Goal: Task Accomplishment & Management: Complete application form

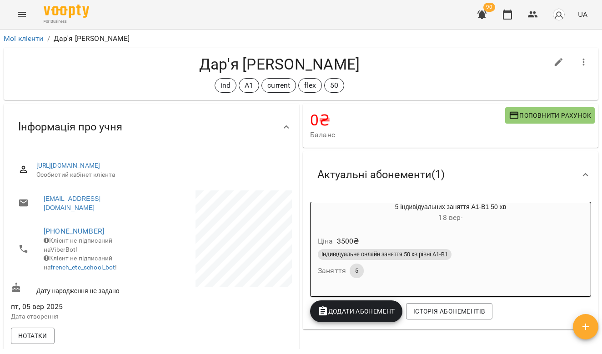
scroll to position [110, 0]
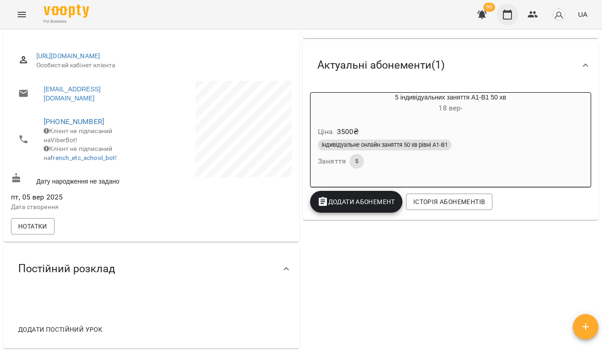
click at [516, 13] on button "button" at bounding box center [507, 15] width 22 height 22
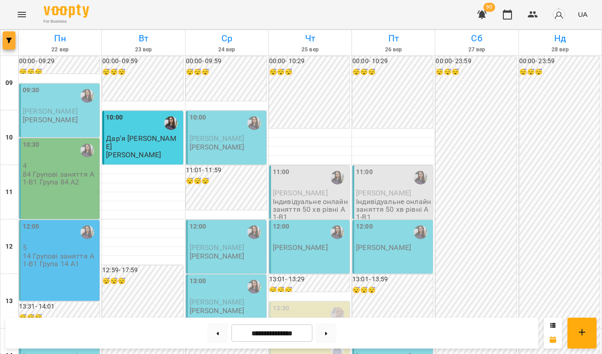
click at [13, 39] on span "button" at bounding box center [9, 40] width 13 height 5
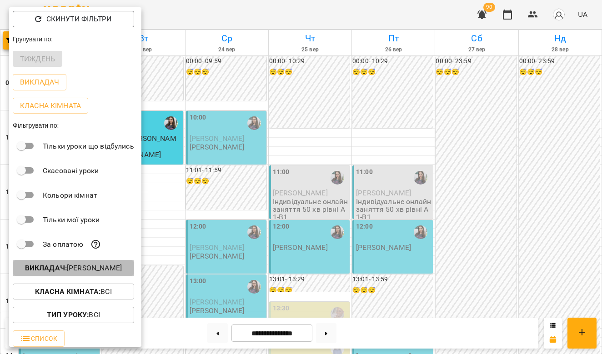
click at [67, 268] on b "Викладач :" at bounding box center [46, 268] width 42 height 9
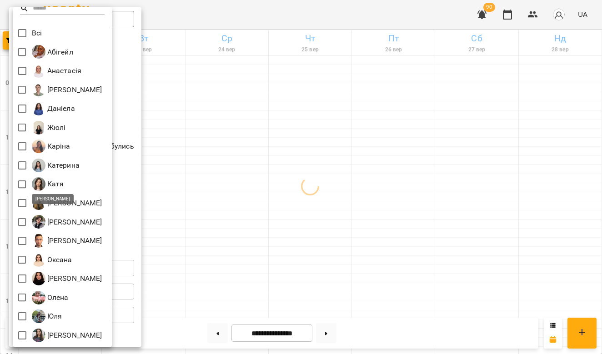
scroll to position [8, 0]
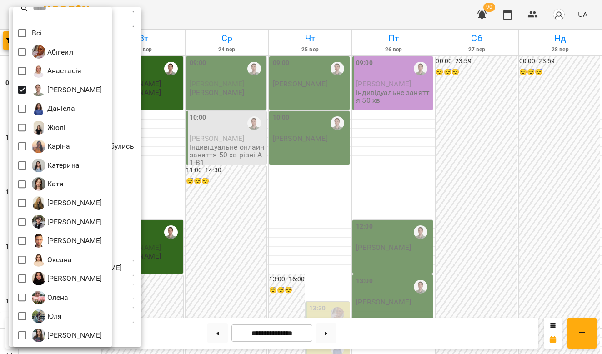
click at [276, 205] on div at bounding box center [301, 177] width 602 height 354
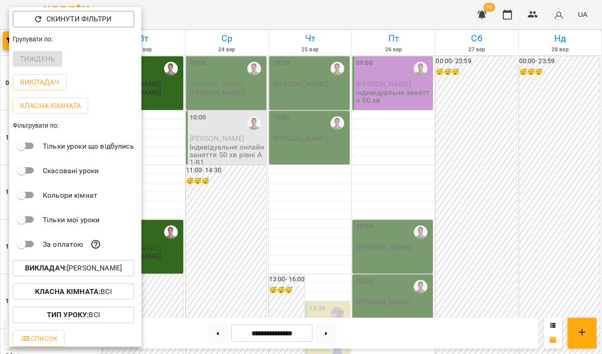
click at [276, 205] on div at bounding box center [301, 177] width 602 height 354
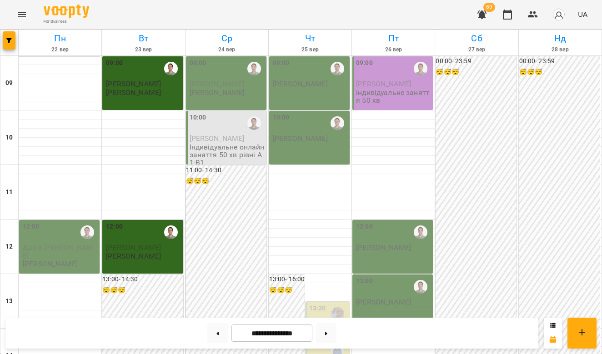
scroll to position [341, 0]
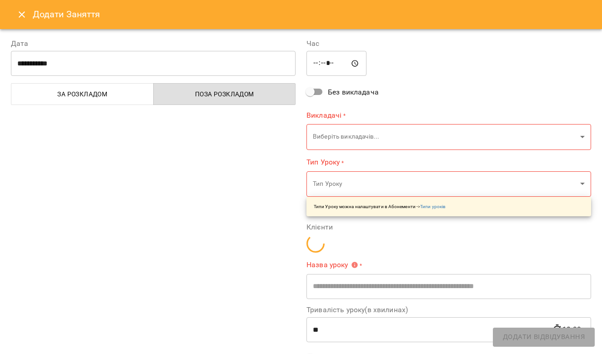
type input "**********"
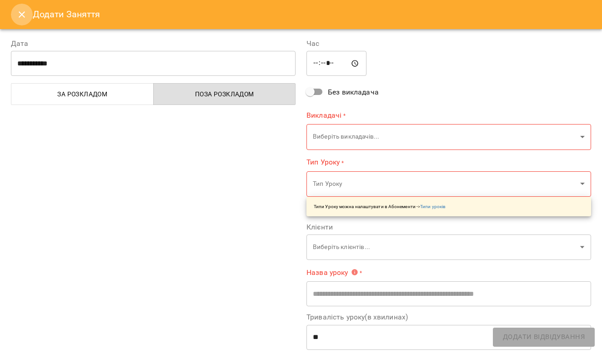
click at [20, 16] on icon "Close" at bounding box center [22, 14] width 6 height 6
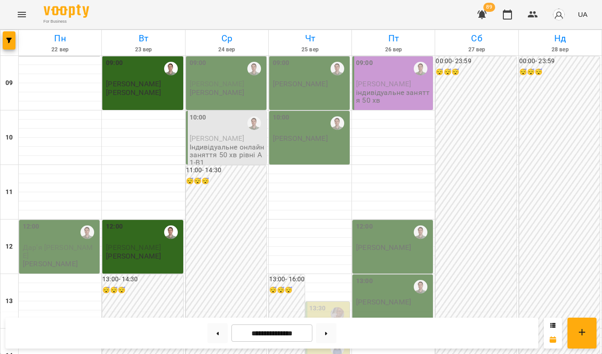
scroll to position [435, 0]
click at [330, 330] on button at bounding box center [326, 333] width 20 height 20
type input "**********"
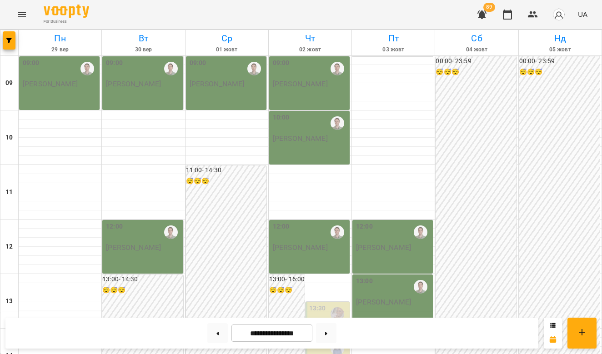
scroll to position [367, 0]
